Goal: Find specific page/section

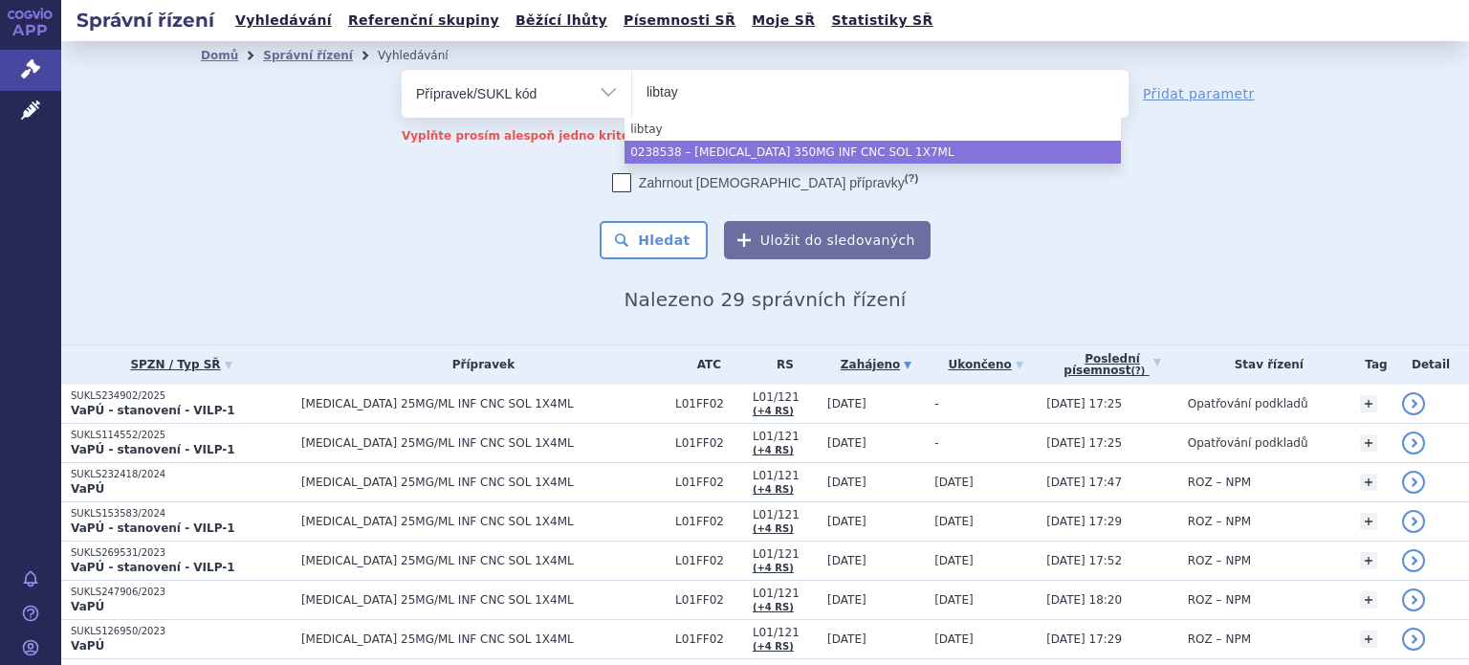
type input "libtay"
select select "dad28cca-2643-4135-b5c6-39c75f975185"
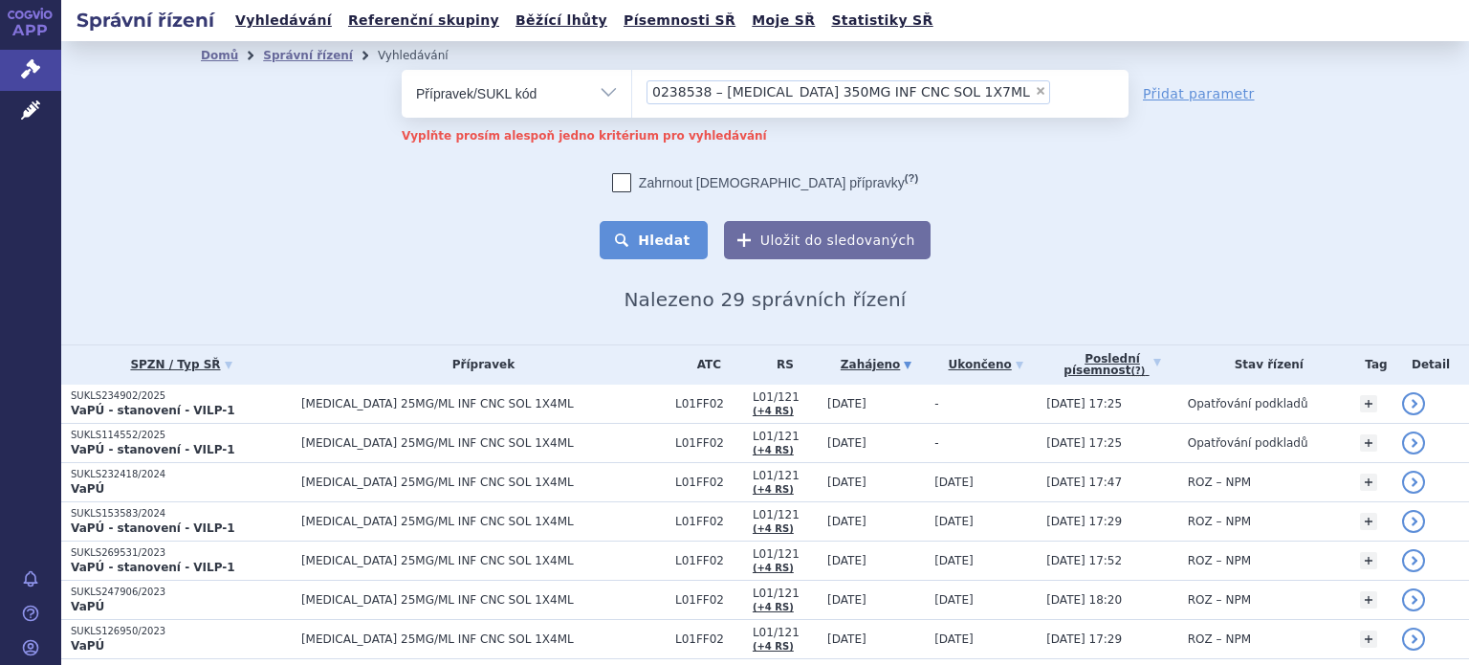
click at [640, 245] on button "Hledat" at bounding box center [654, 240] width 108 height 38
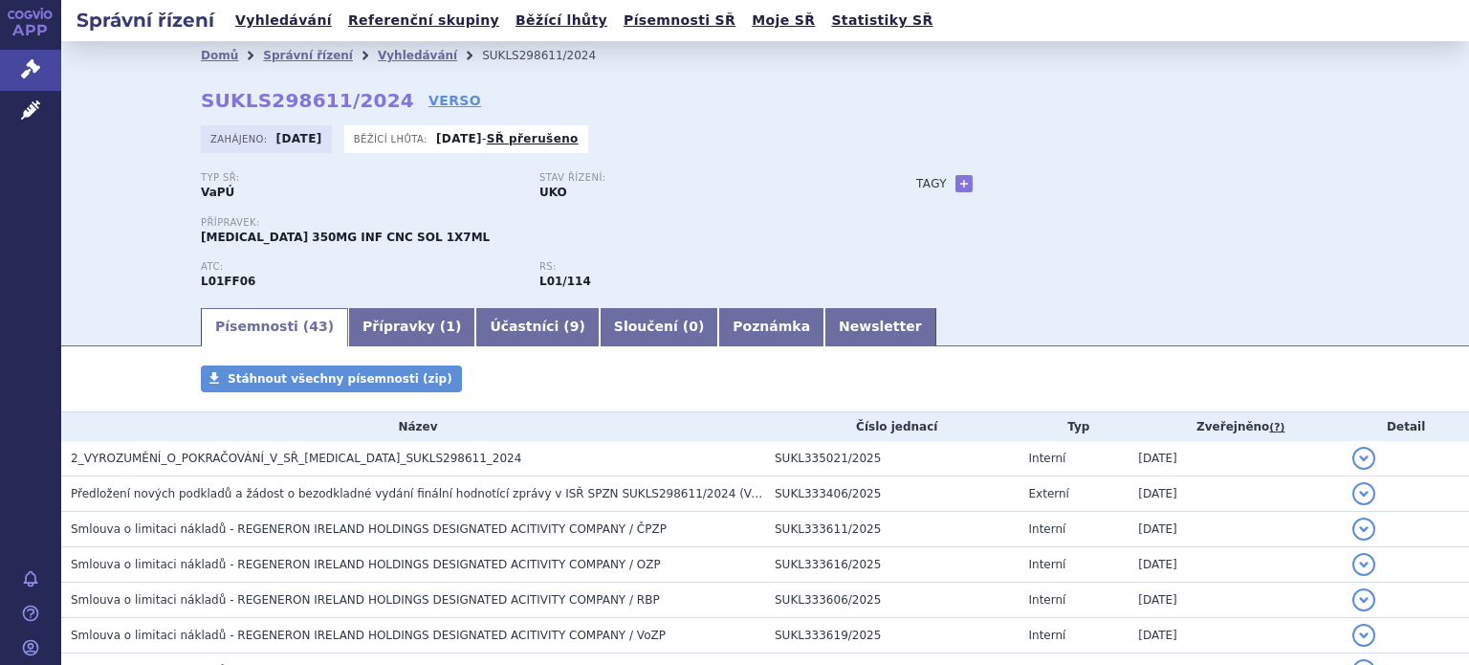
click at [429, 99] on link "VERSO" at bounding box center [455, 100] width 53 height 19
